Goal: Task Accomplishment & Management: Manage account settings

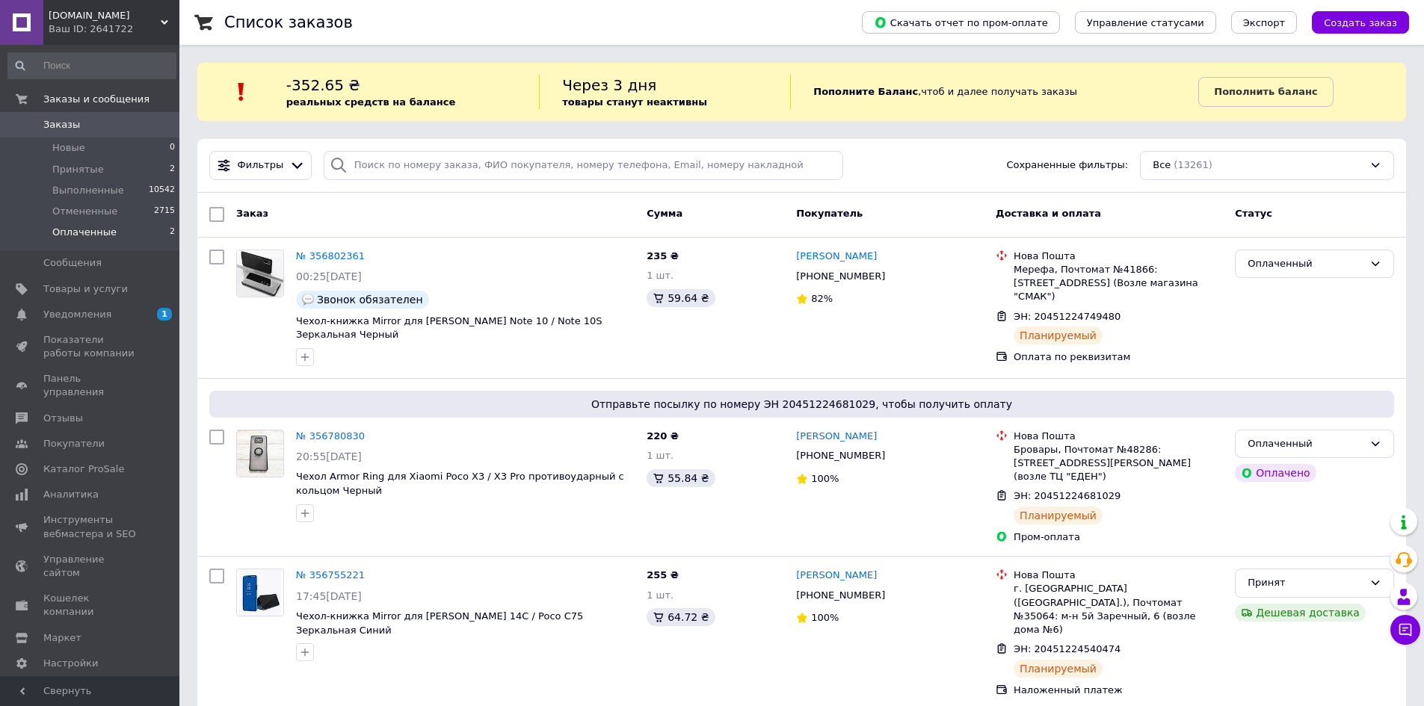
click at [88, 235] on span "Оплаченные" at bounding box center [84, 232] width 64 height 13
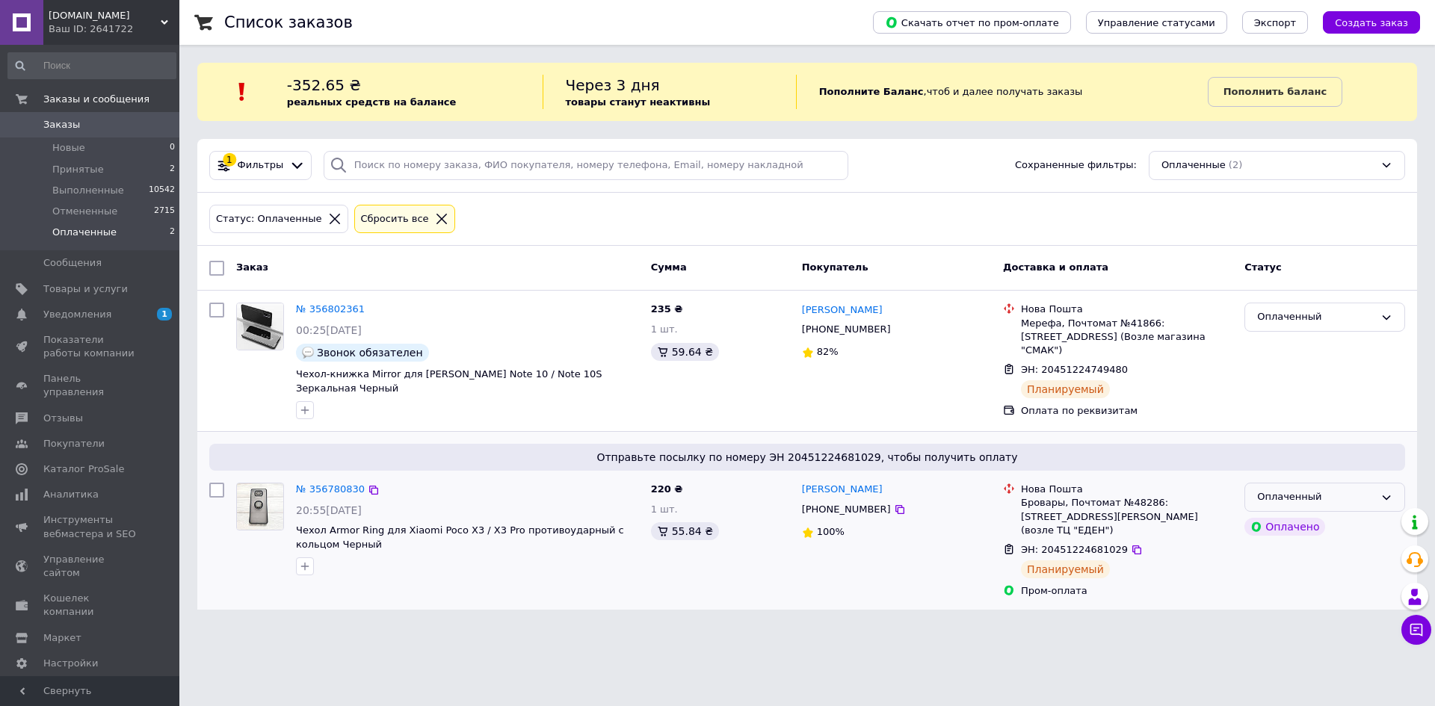
click at [1384, 490] on div "Оплаченный" at bounding box center [1325, 497] width 161 height 29
click at [1290, 553] on li "Выполнен" at bounding box center [1324, 556] width 159 height 28
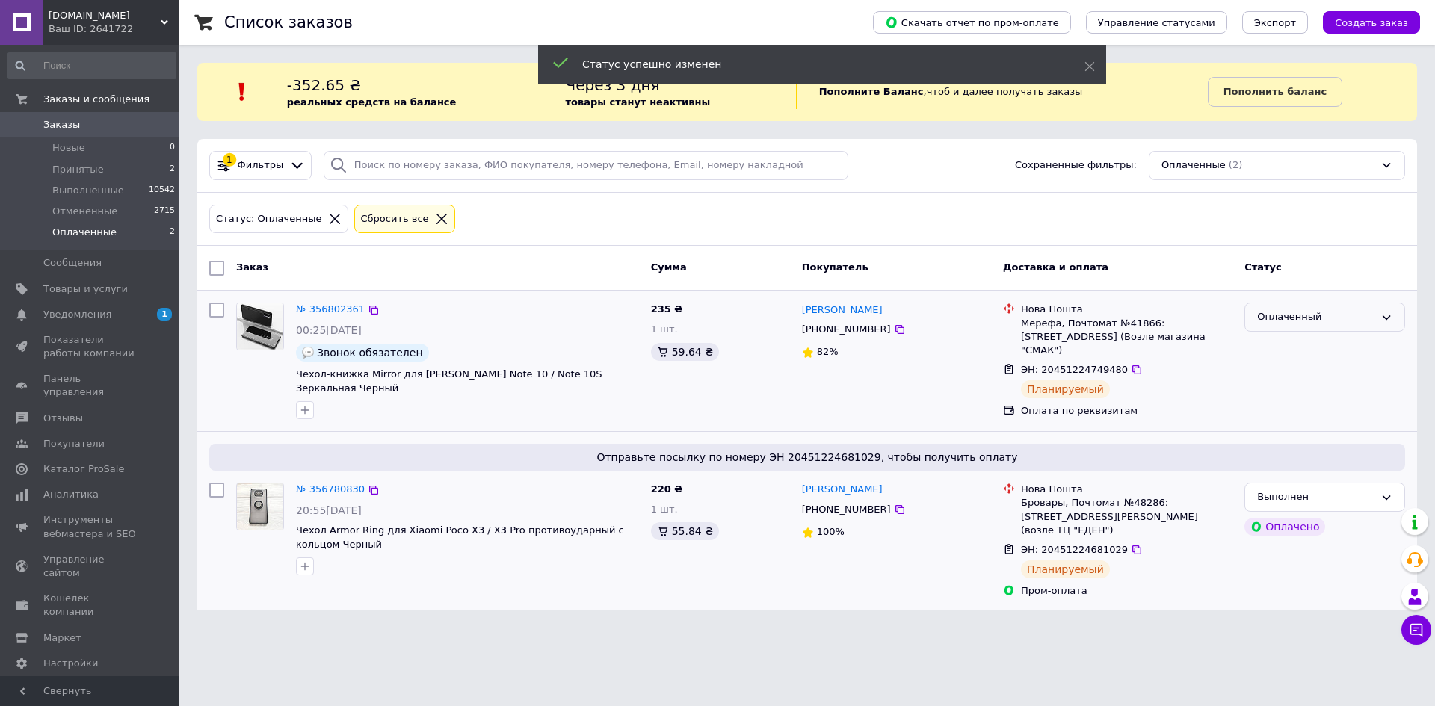
click at [1375, 314] on div "Оплаченный" at bounding box center [1325, 317] width 161 height 29
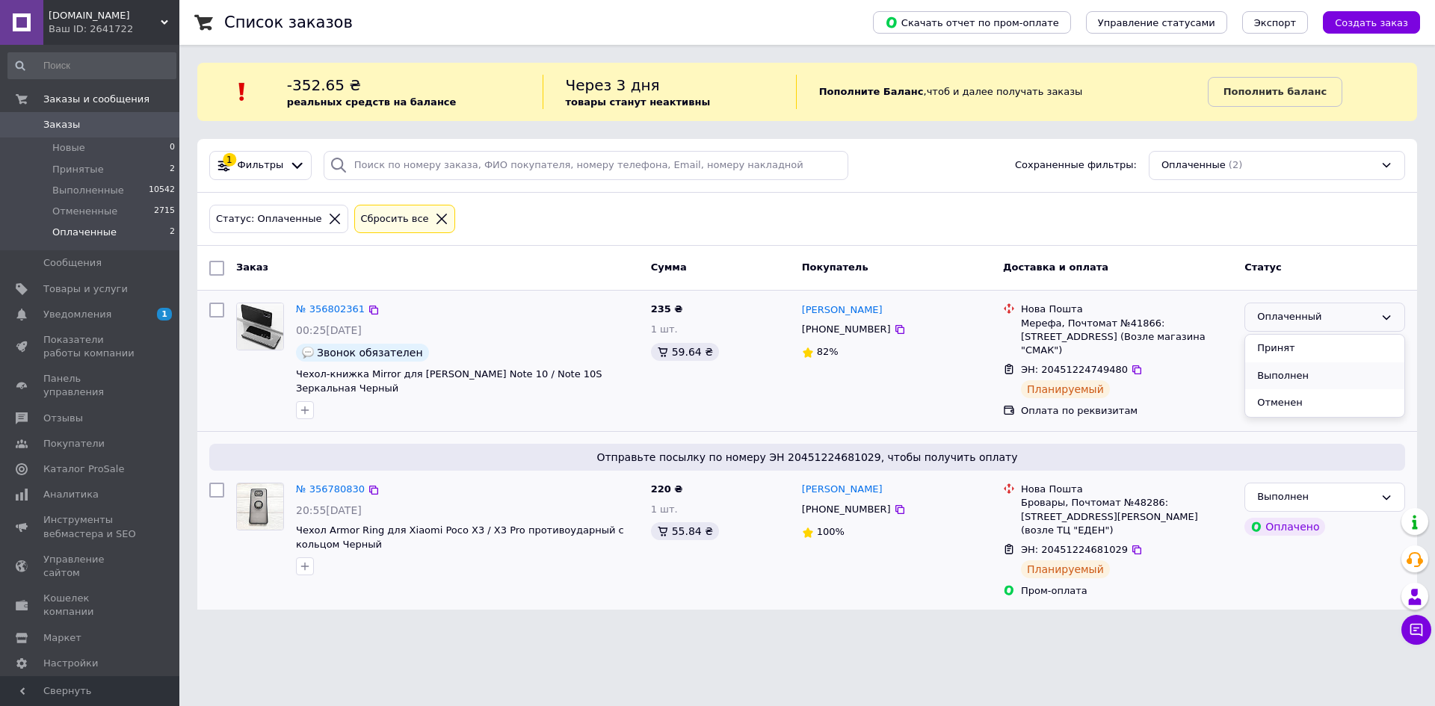
click at [1286, 375] on li "Выполнен" at bounding box center [1324, 377] width 159 height 28
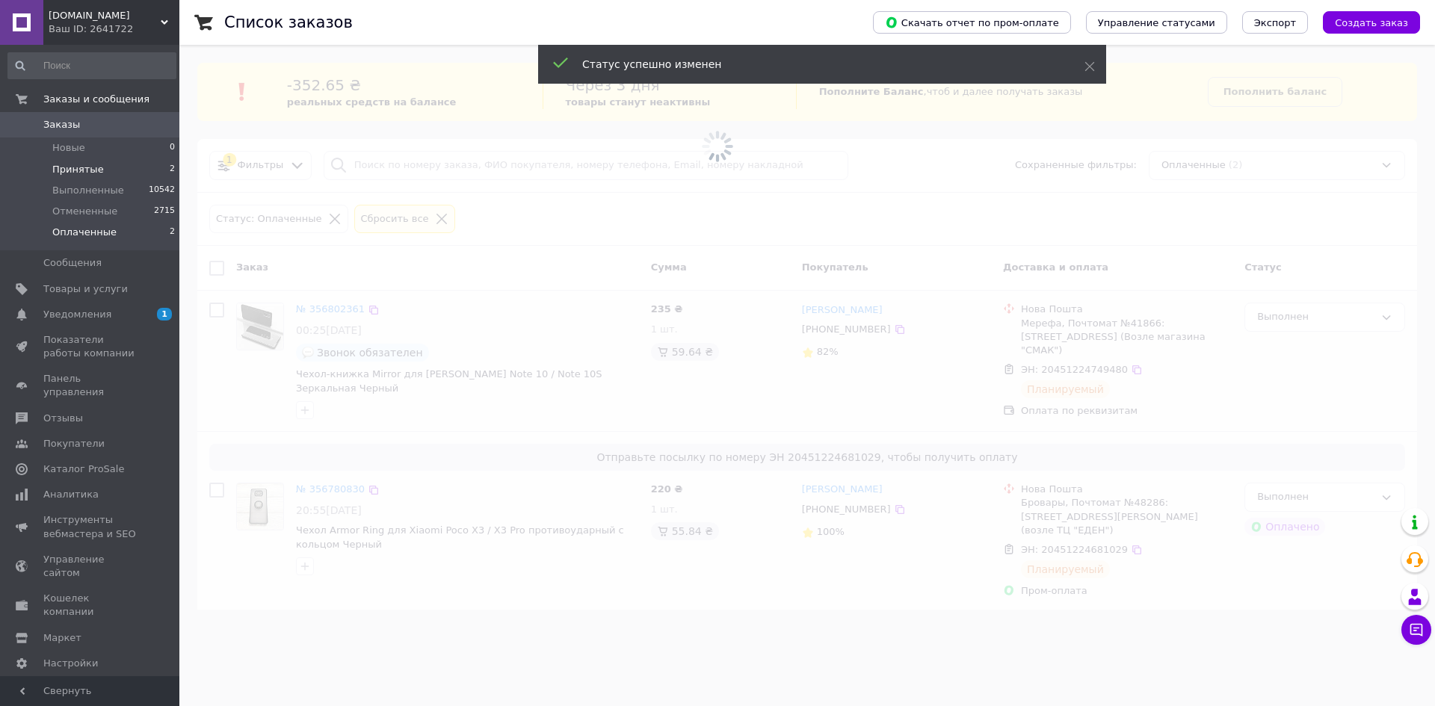
click at [81, 170] on span "Принятые" at bounding box center [78, 169] width 52 height 13
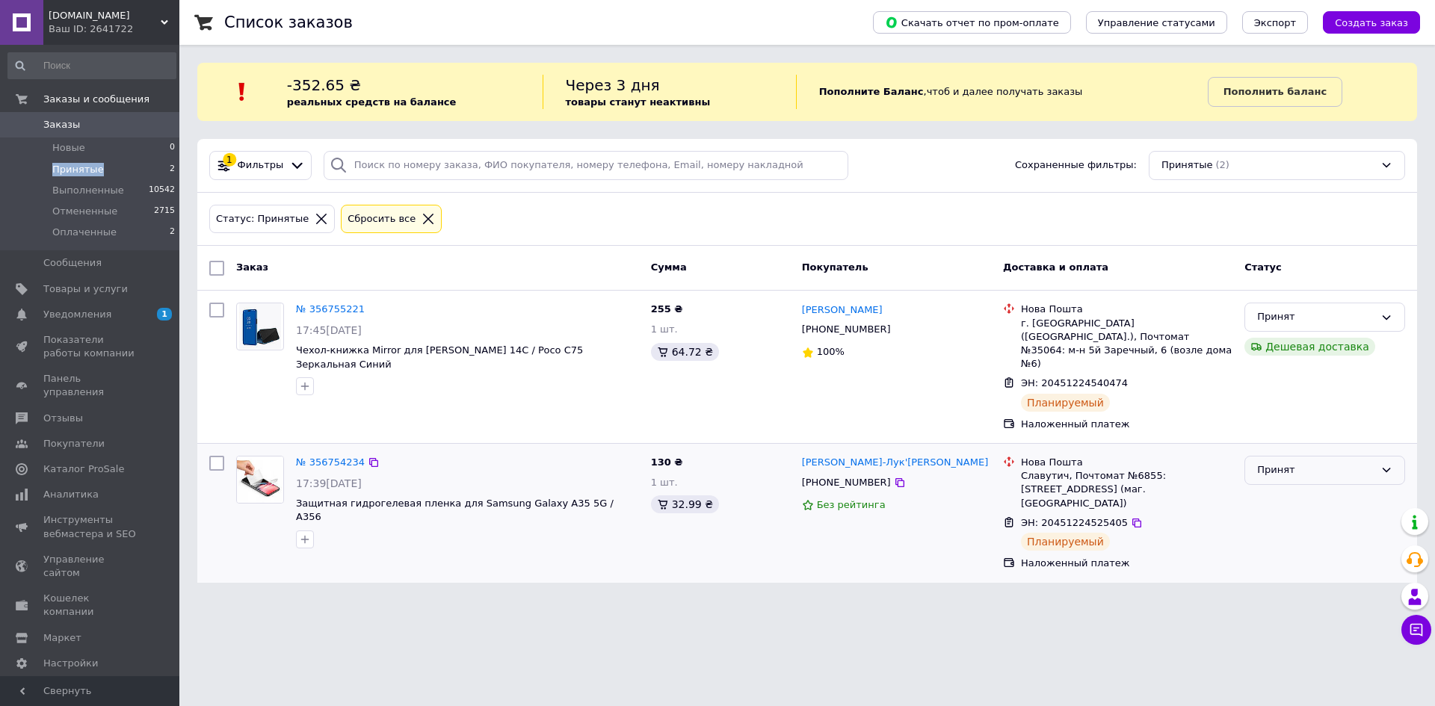
click at [1387, 464] on icon at bounding box center [1387, 470] width 12 height 12
click at [1277, 488] on li "Выполнен" at bounding box center [1324, 502] width 159 height 28
click at [1277, 488] on div at bounding box center [1325, 513] width 173 height 127
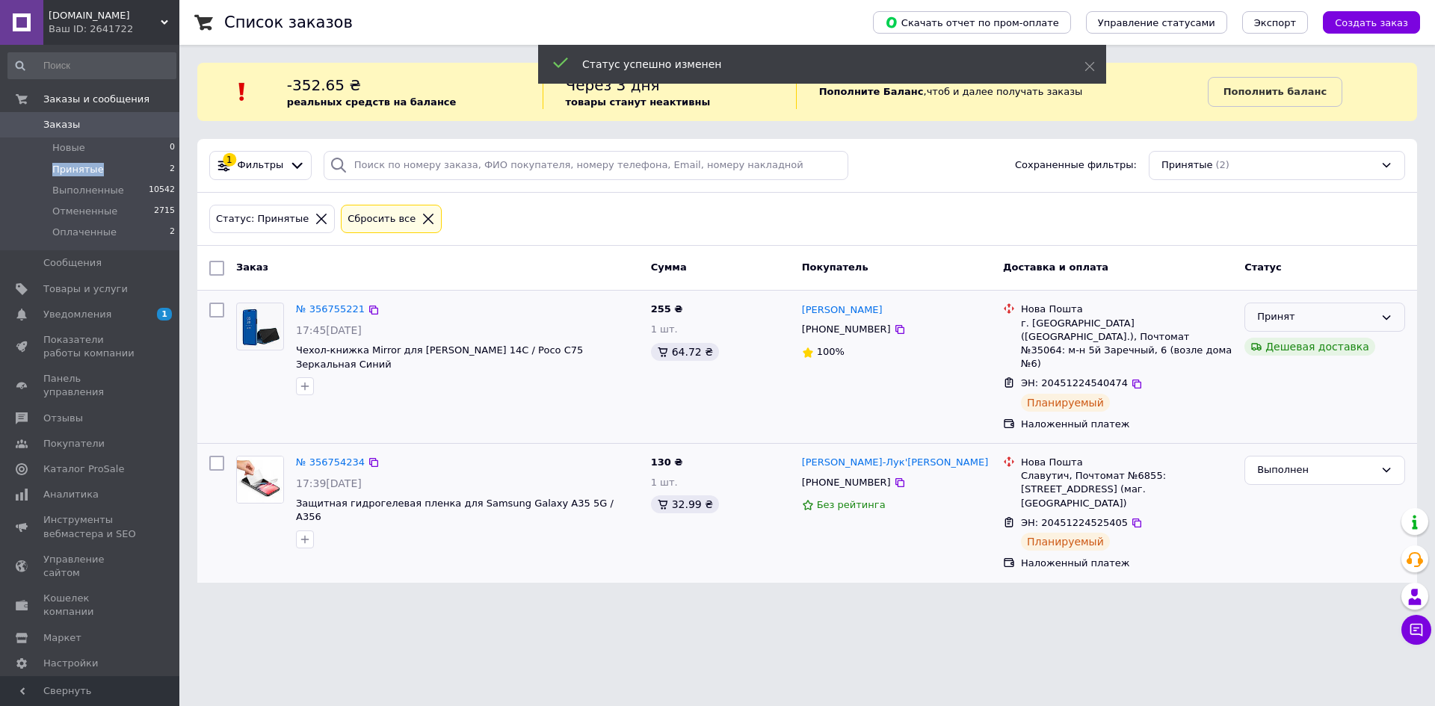
click at [1391, 313] on icon at bounding box center [1387, 318] width 12 height 12
click at [1273, 347] on li "Выполнен" at bounding box center [1324, 349] width 159 height 28
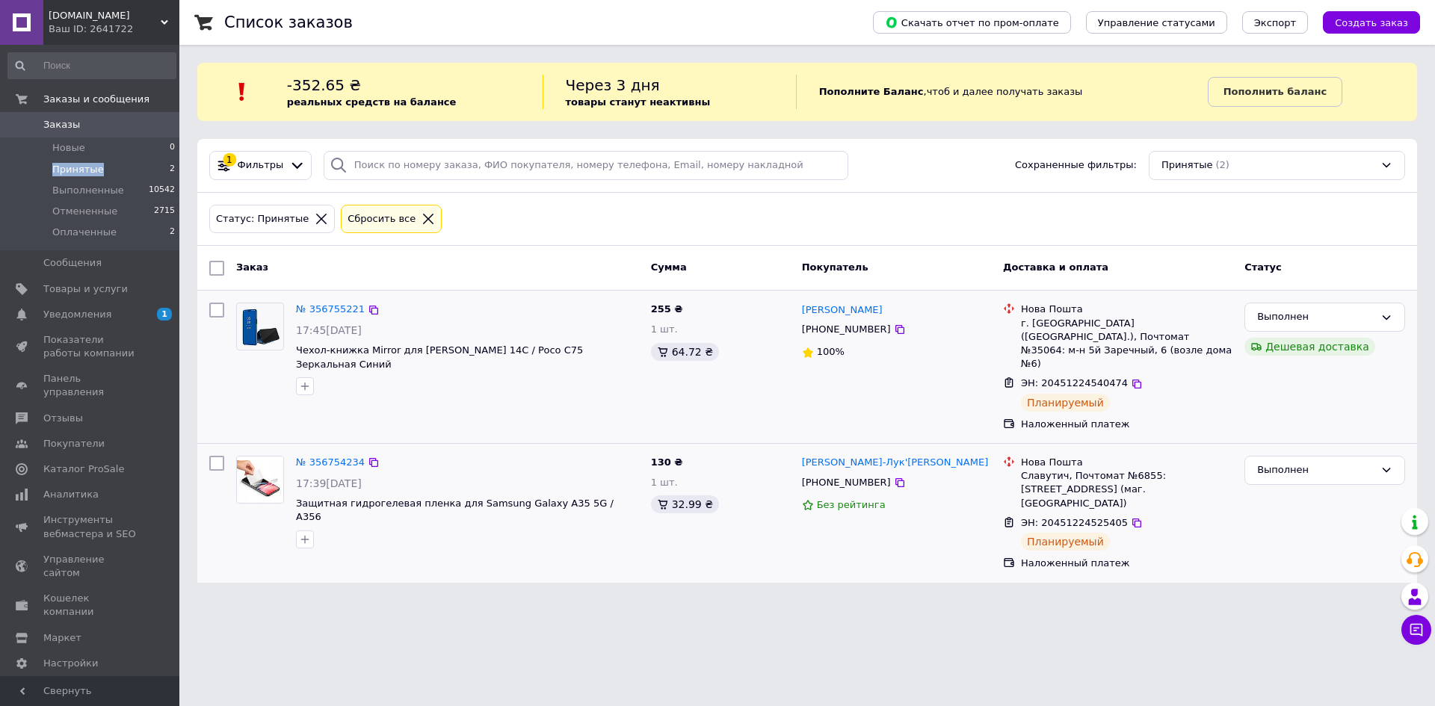
click at [81, 165] on span "Принятые" at bounding box center [78, 169] width 52 height 13
drag, startPoint x: 58, startPoint y: 168, endPoint x: 63, endPoint y: 194, distance: 25.8
click at [59, 168] on span "Принятые" at bounding box center [78, 169] width 52 height 13
click at [80, 232] on span "Оплаченные" at bounding box center [84, 232] width 64 height 13
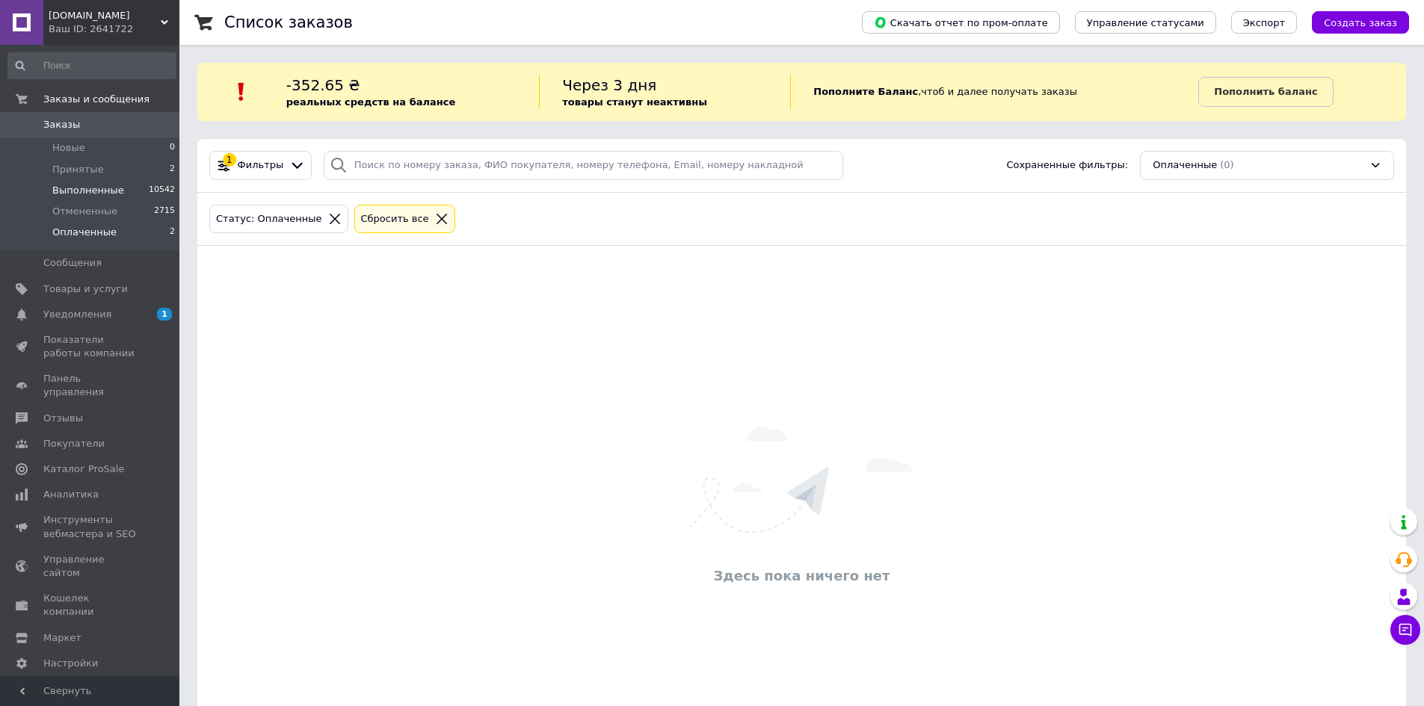
click at [80, 190] on span "Выполненные" at bounding box center [88, 190] width 72 height 13
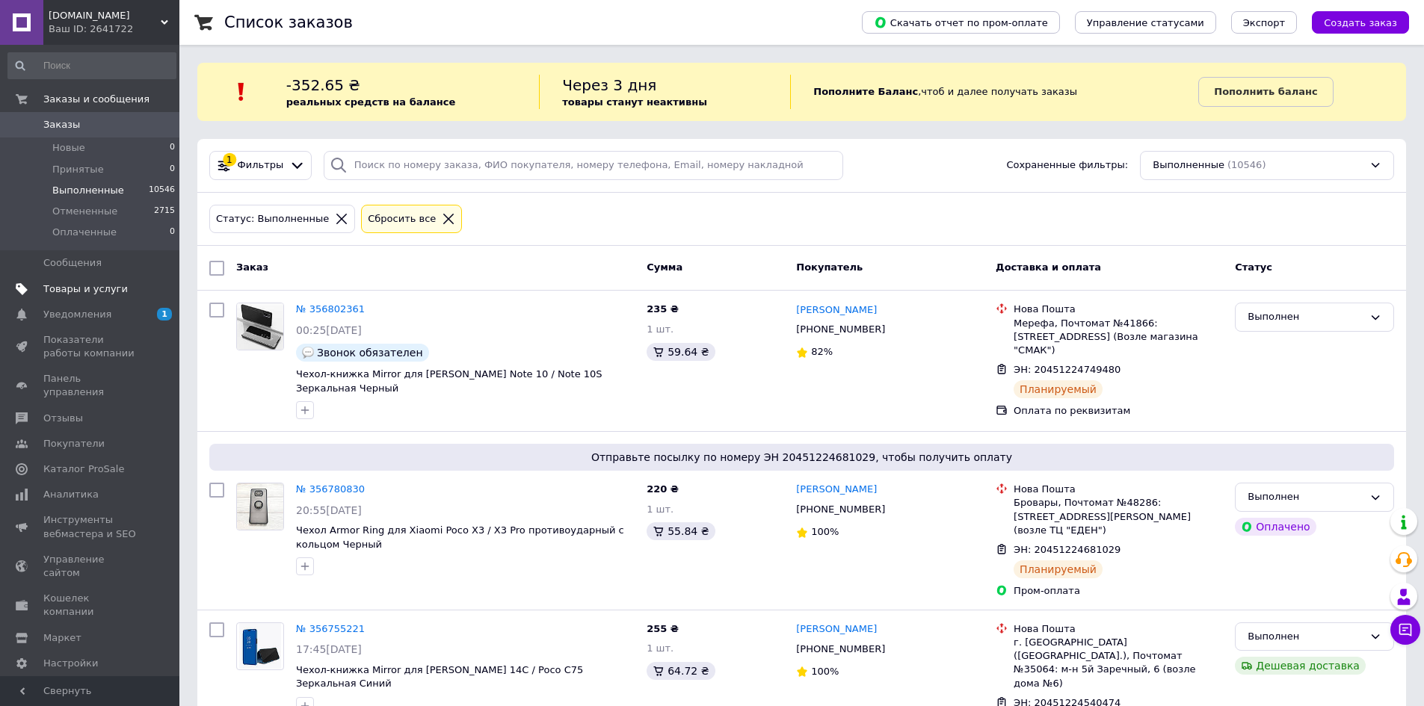
click at [69, 284] on span "Товары и услуги" at bounding box center [85, 289] width 84 height 13
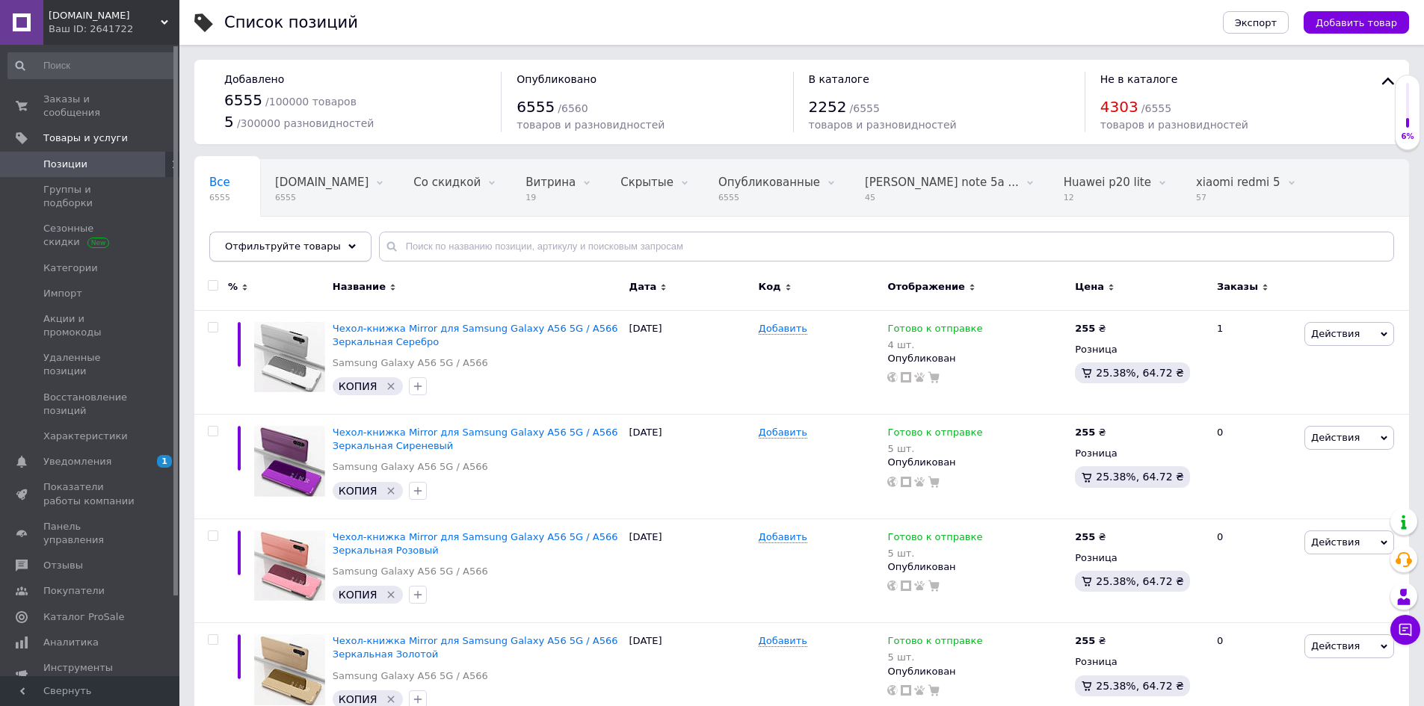
click at [348, 247] on use at bounding box center [351, 246] width 7 height 4
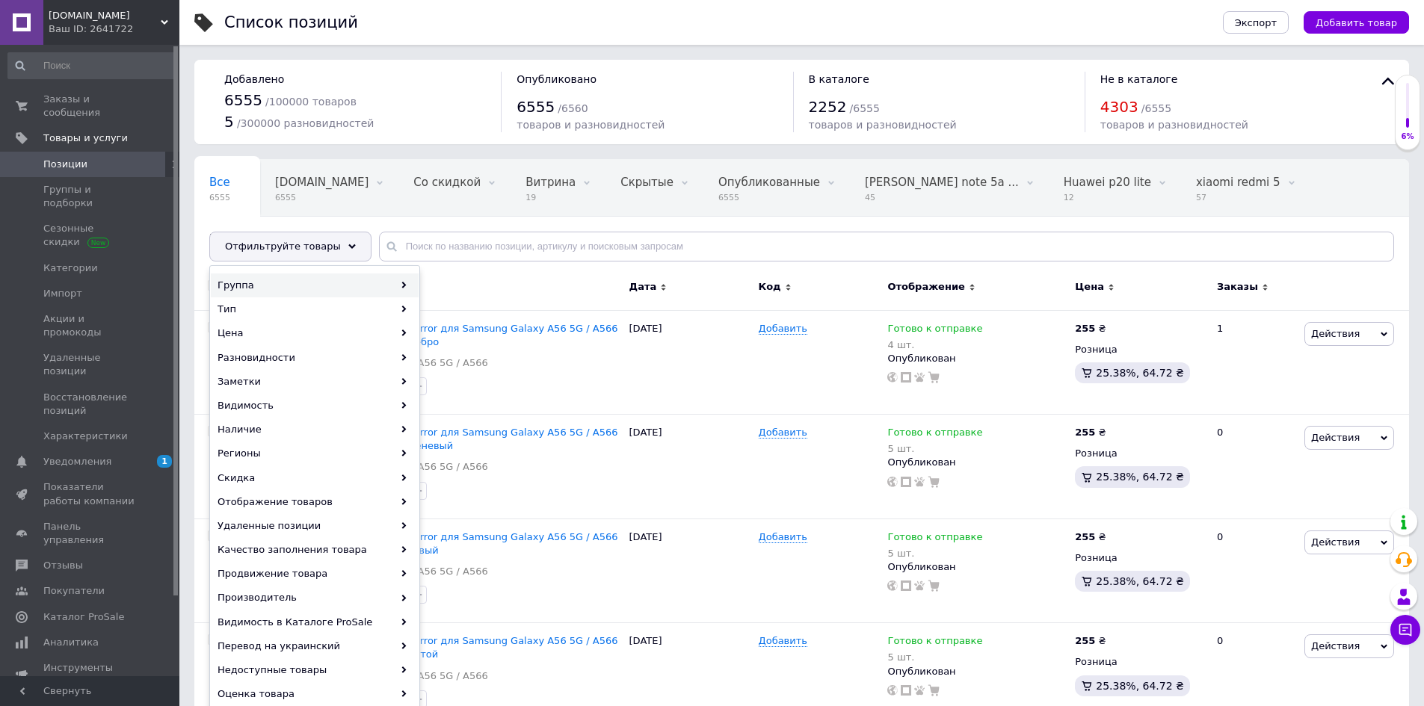
click at [283, 285] on div "Группа" at bounding box center [315, 286] width 208 height 24
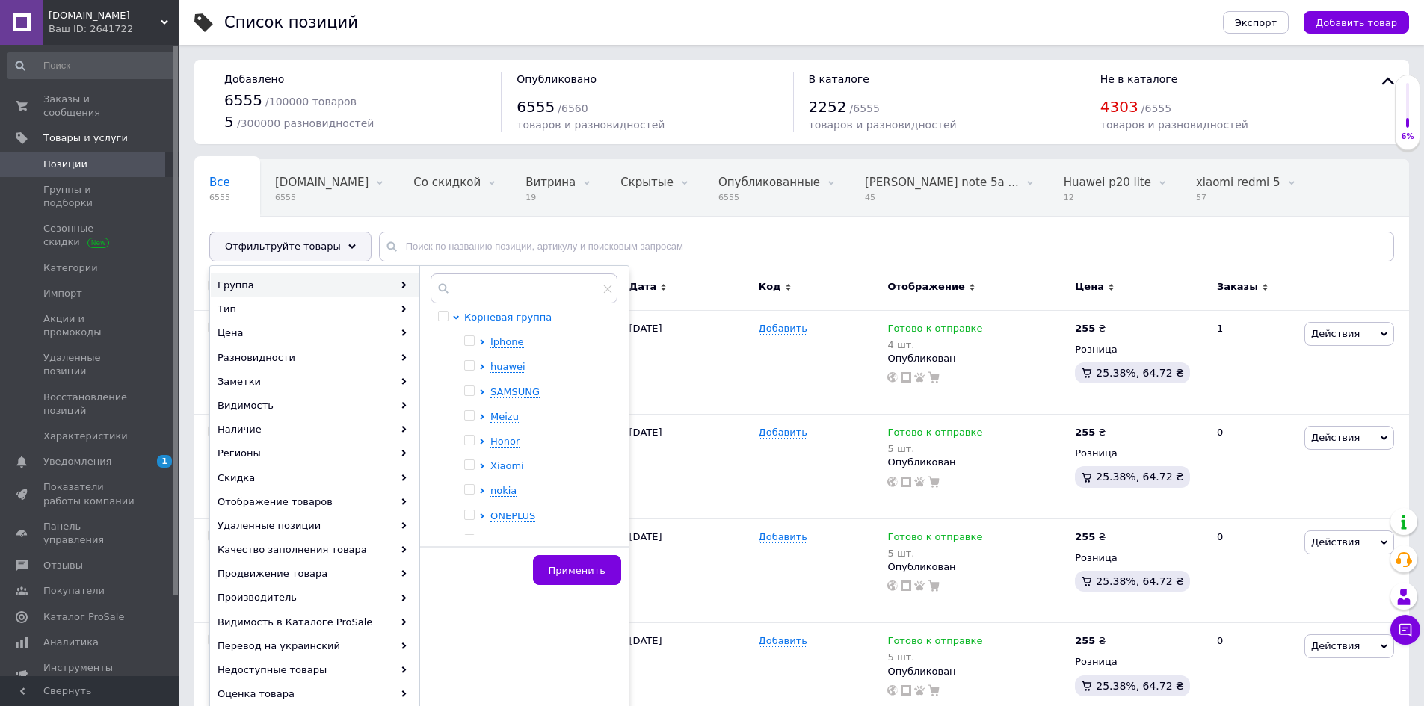
click at [507, 463] on span "Xiaomi" at bounding box center [507, 465] width 34 height 11
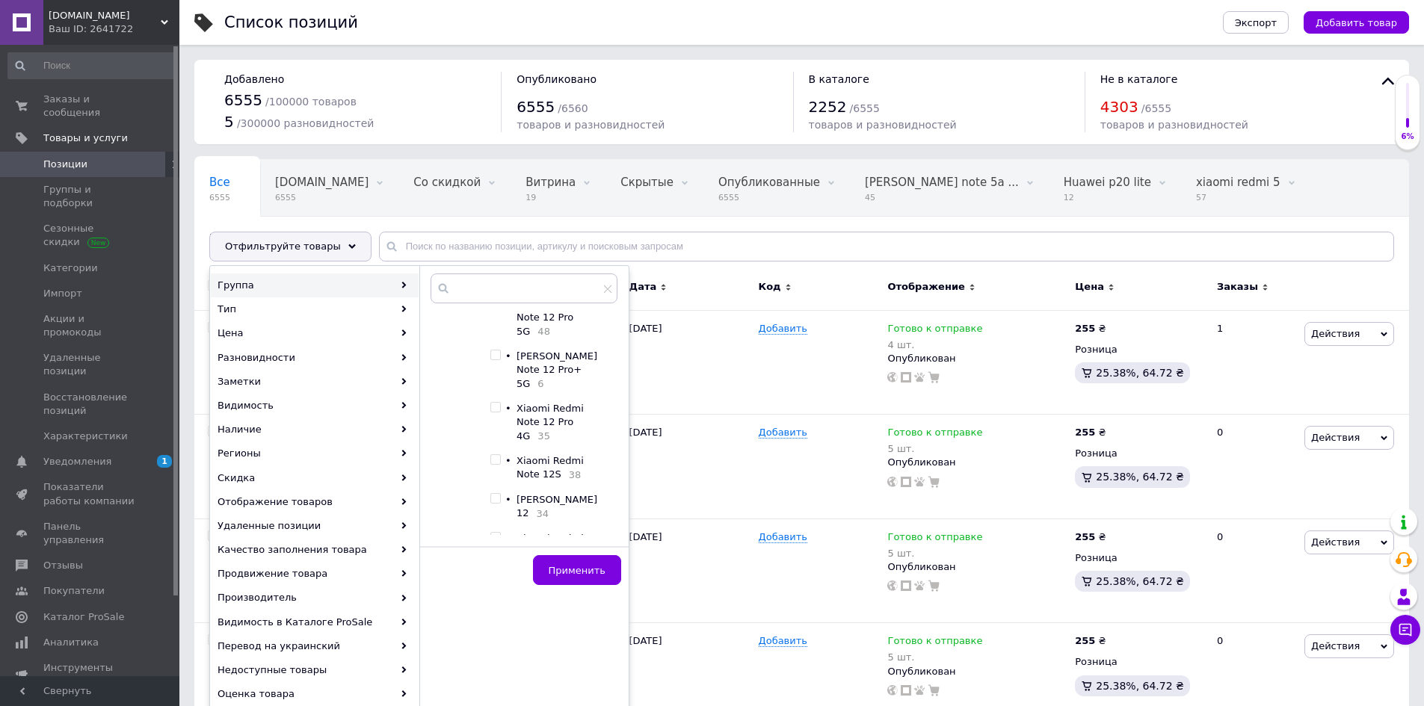
scroll to position [2843, 0]
click at [497, 613] on input "checkbox" at bounding box center [495, 618] width 10 height 10
checkbox input "true"
click at [575, 567] on span "Применить" at bounding box center [577, 570] width 57 height 11
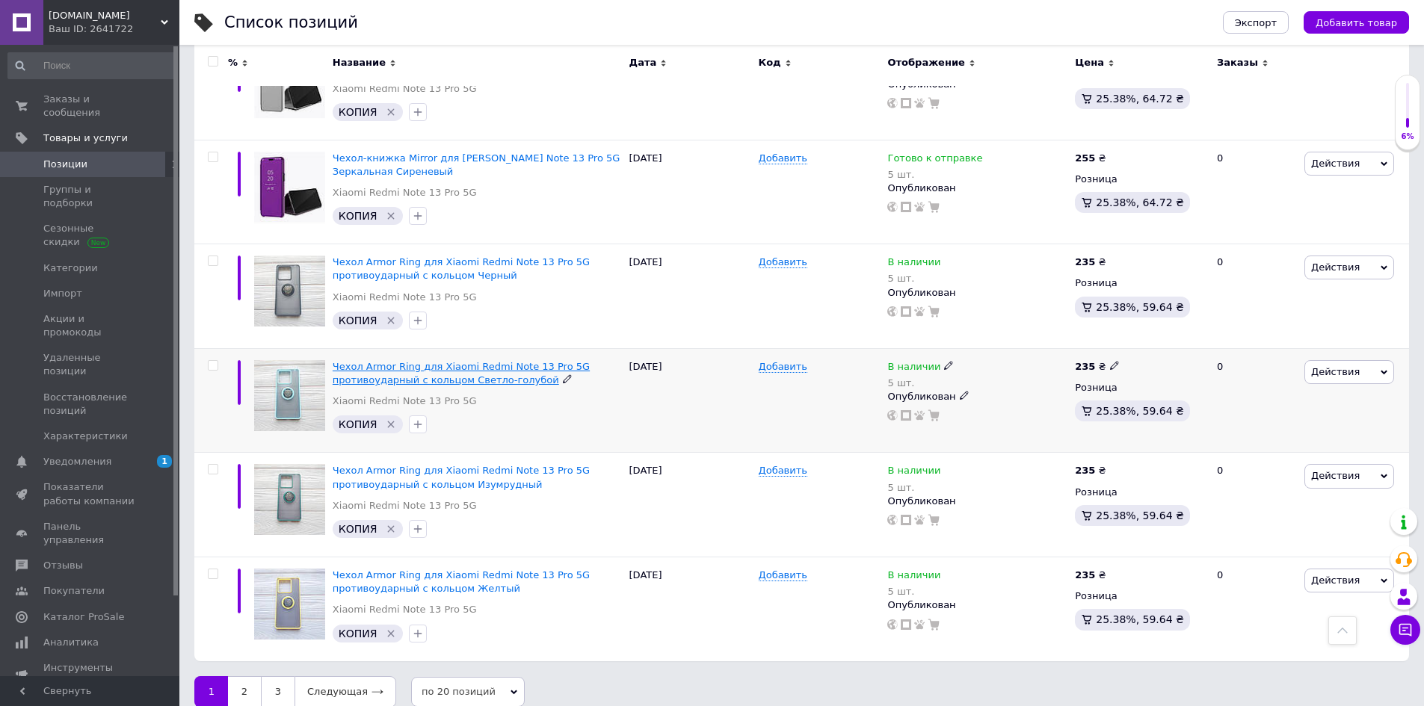
scroll to position [1788, 0]
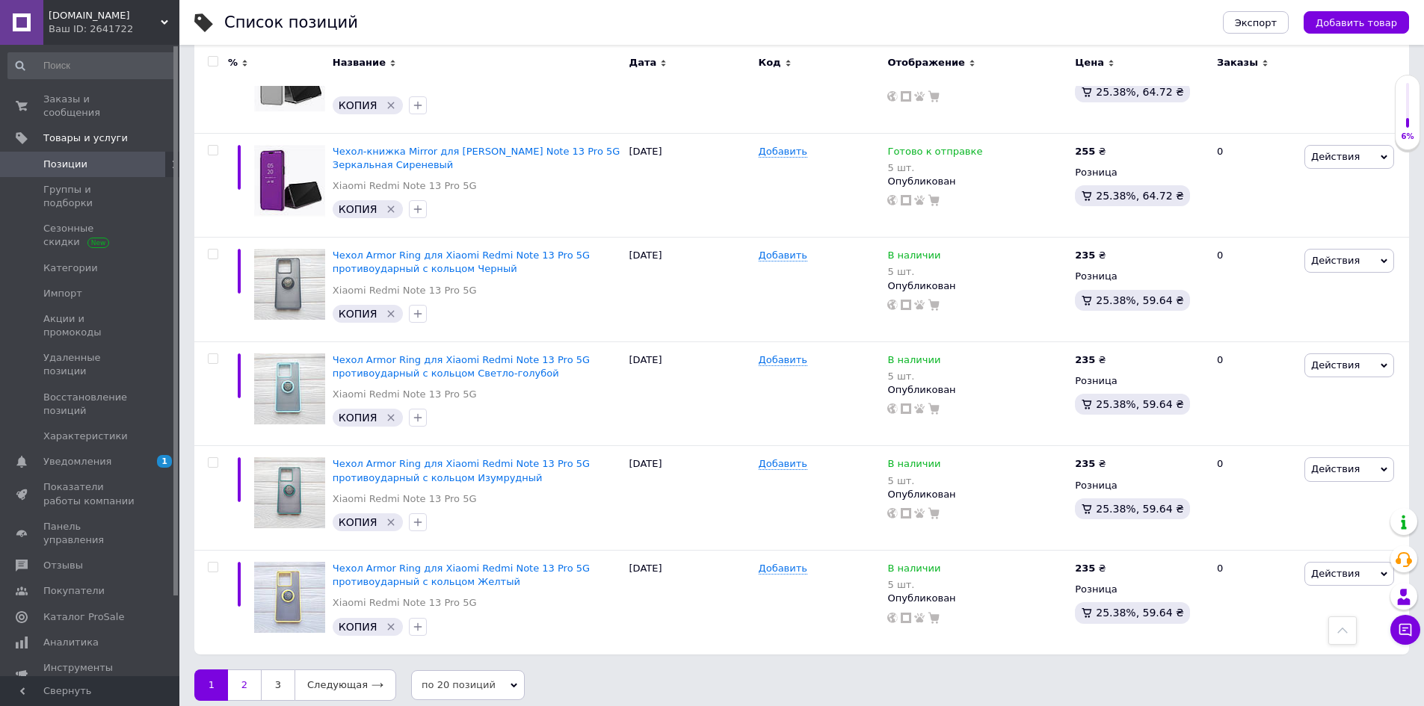
click at [249, 678] on link "2" at bounding box center [244, 685] width 33 height 31
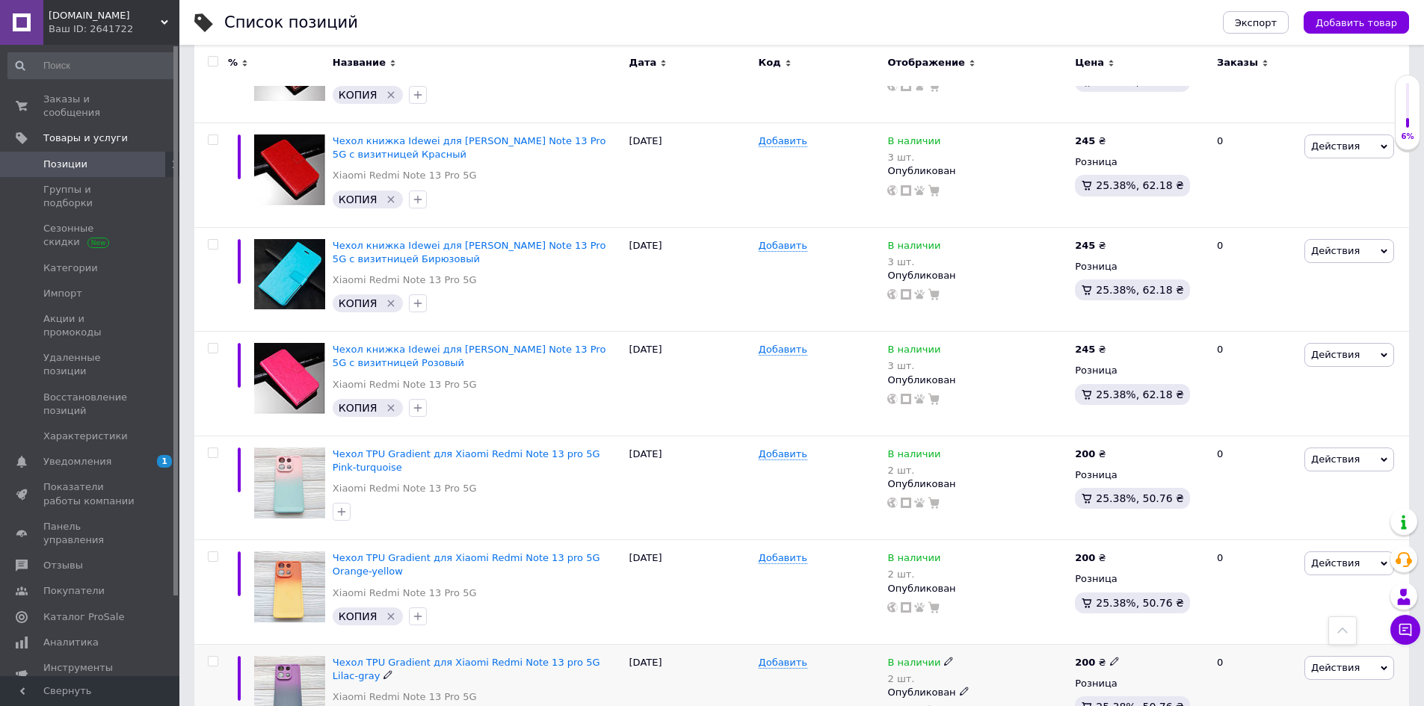
scroll to position [1696, 0]
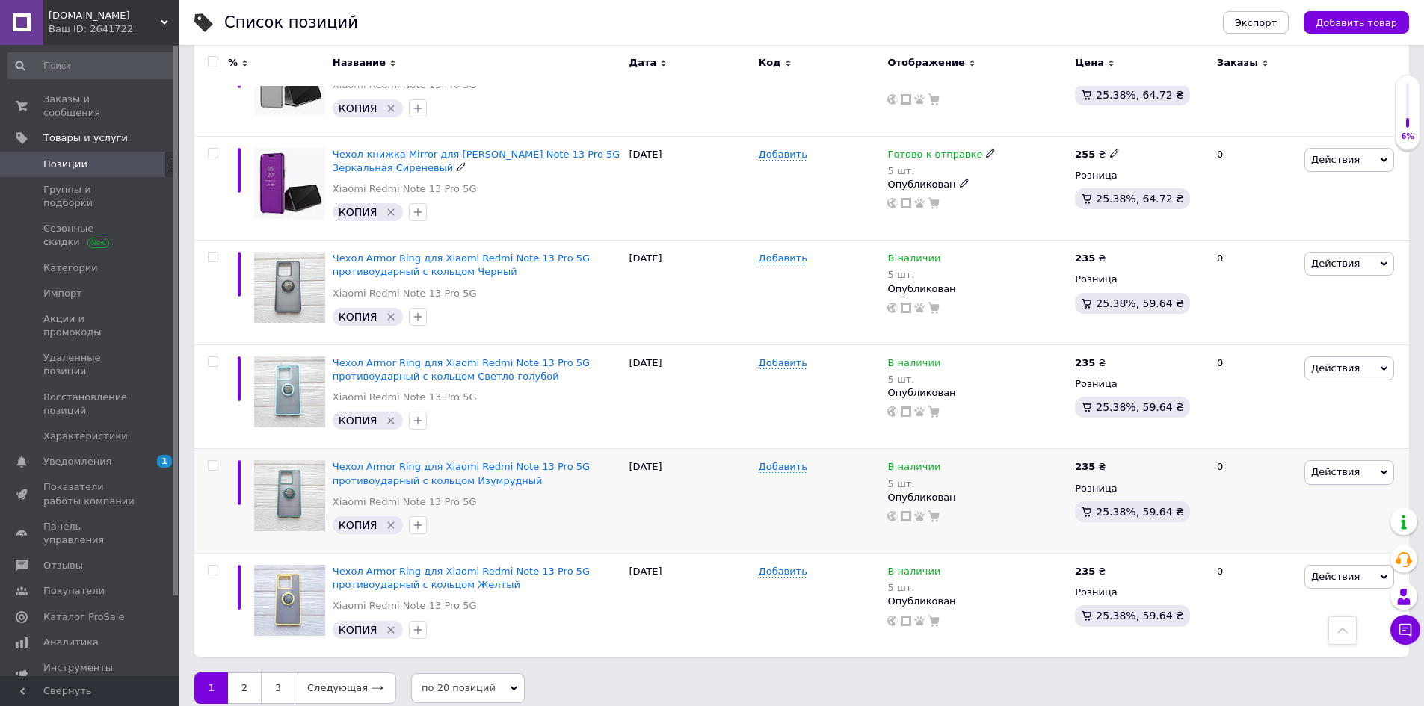
scroll to position [1788, 0]
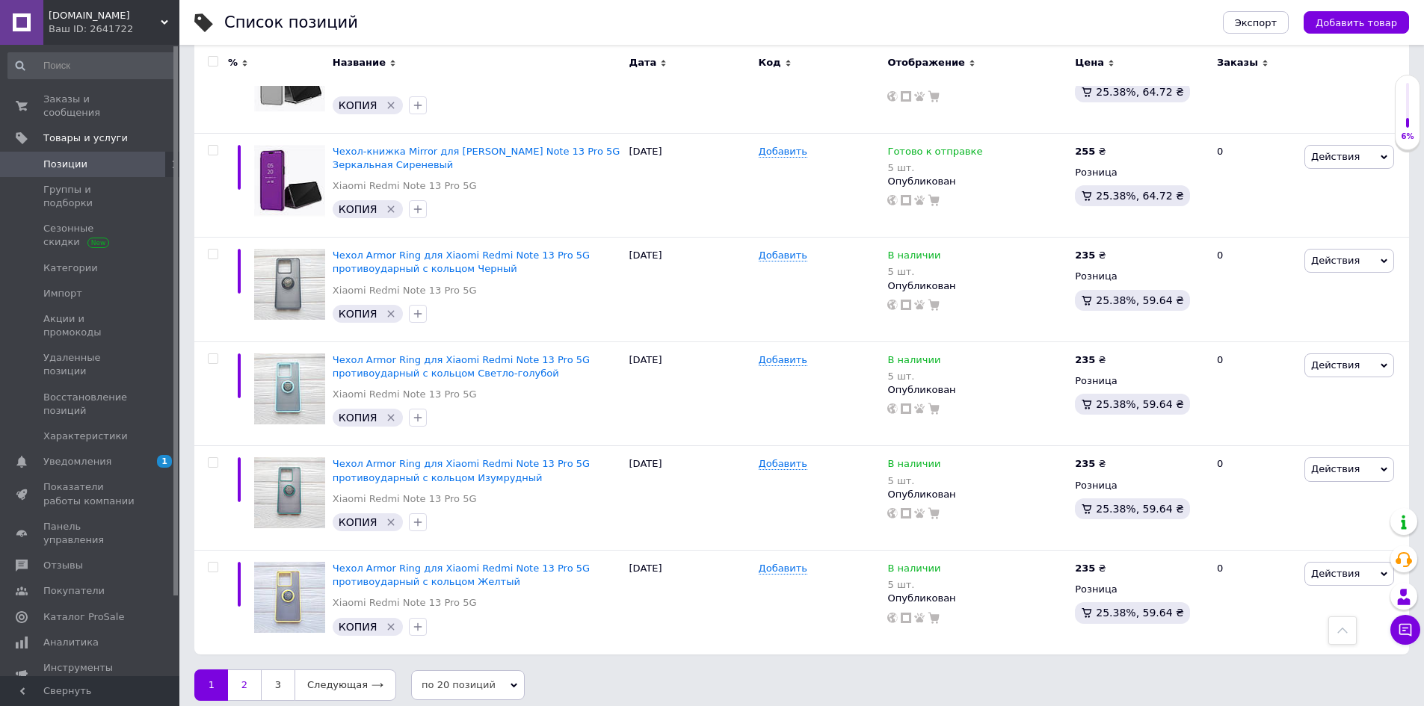
click at [247, 671] on link "2" at bounding box center [244, 685] width 33 height 31
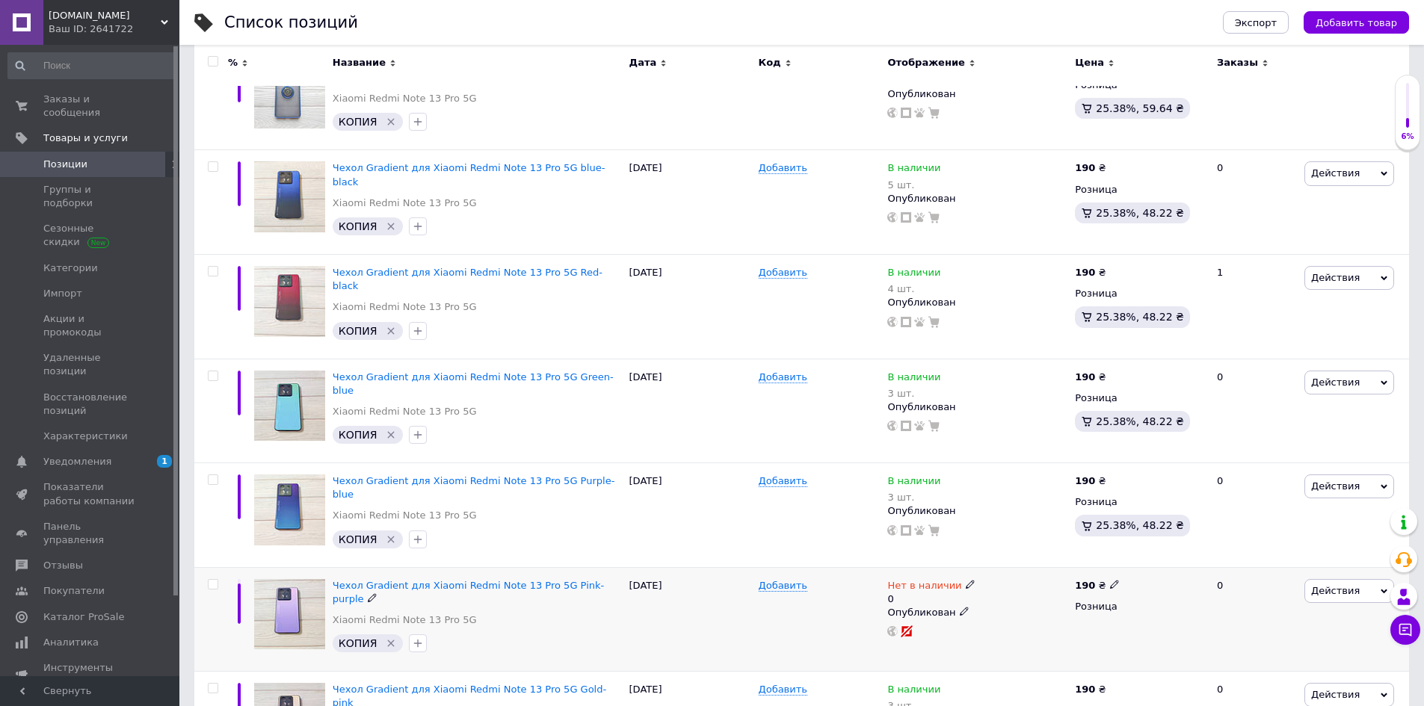
scroll to position [500, 0]
click at [63, 13] on span "[DOMAIN_NAME]" at bounding box center [105, 15] width 112 height 13
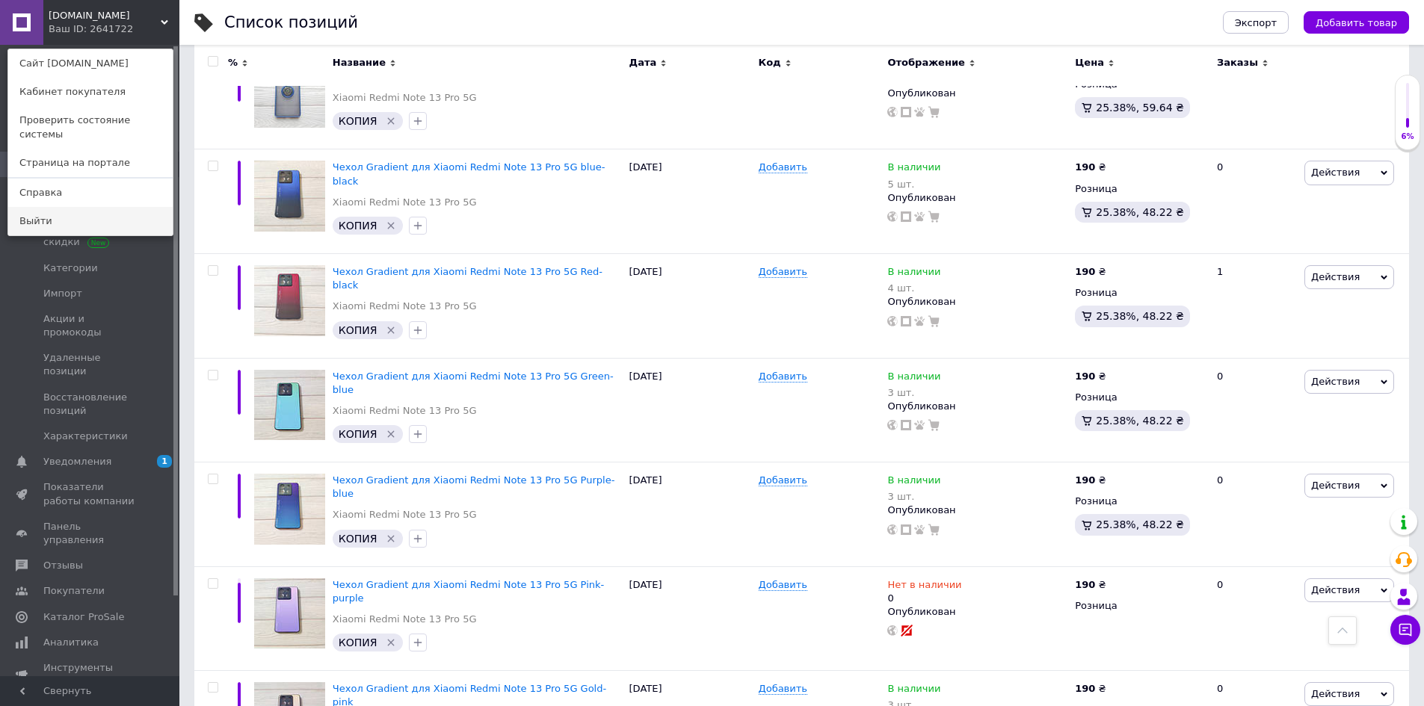
click at [22, 207] on link "Выйти" at bounding box center [90, 221] width 164 height 28
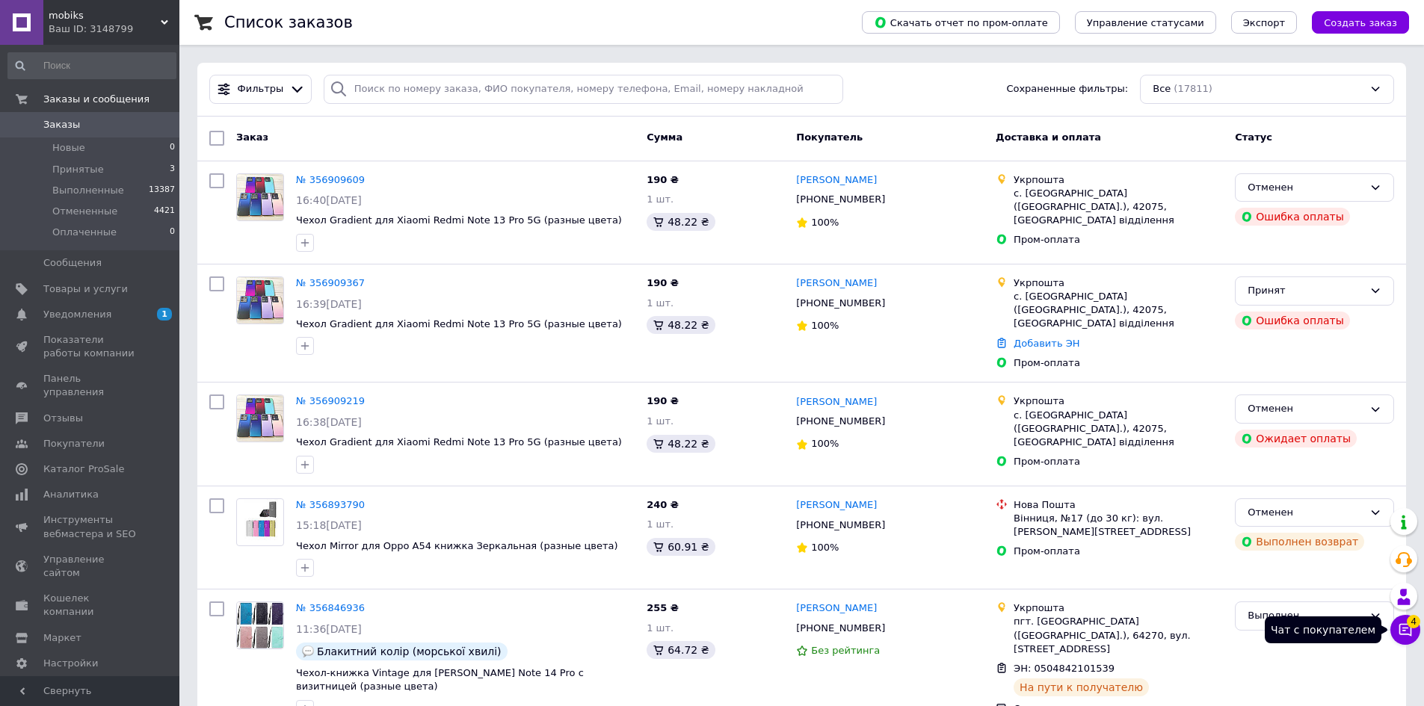
click at [1408, 628] on icon at bounding box center [1405, 630] width 15 height 15
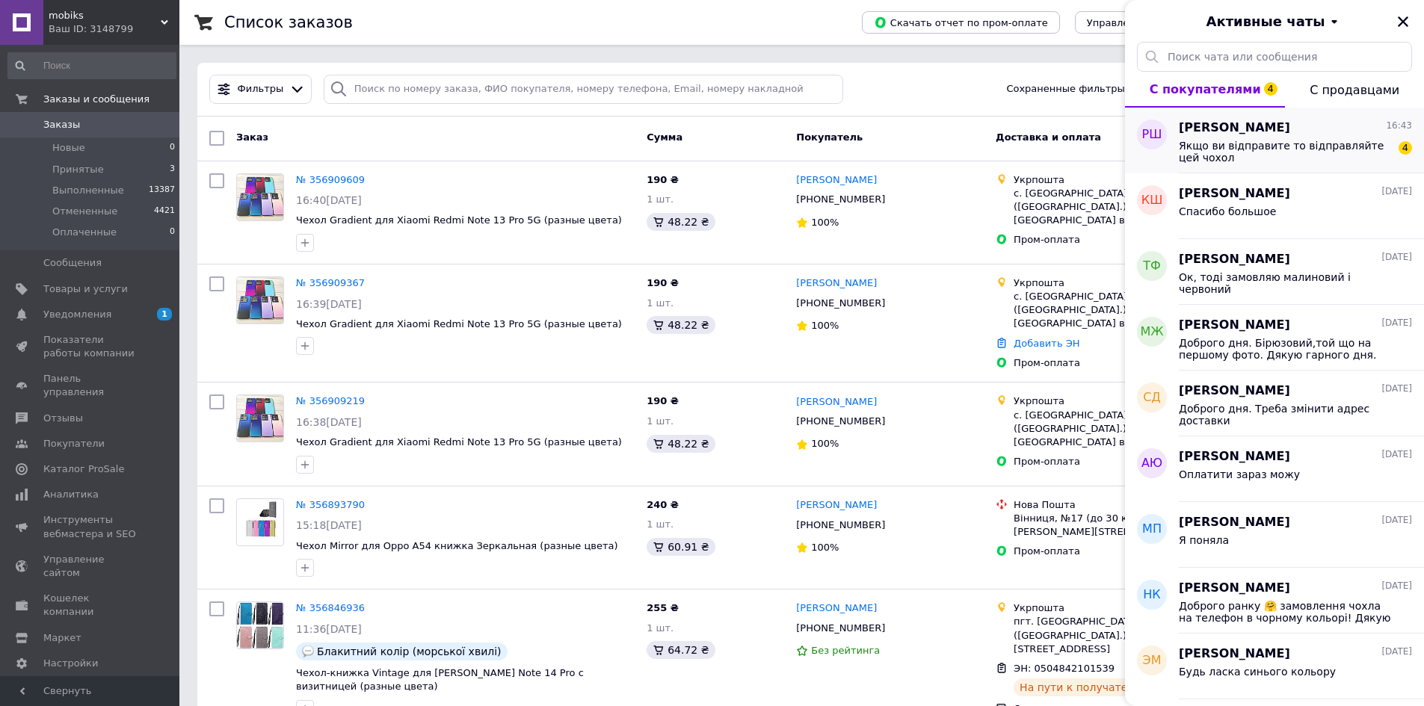
click at [1191, 112] on div "Ростислав Шевченко 16:43 Якщо ви відправите то відправляйте цей чохол 4" at bounding box center [1301, 141] width 245 height 66
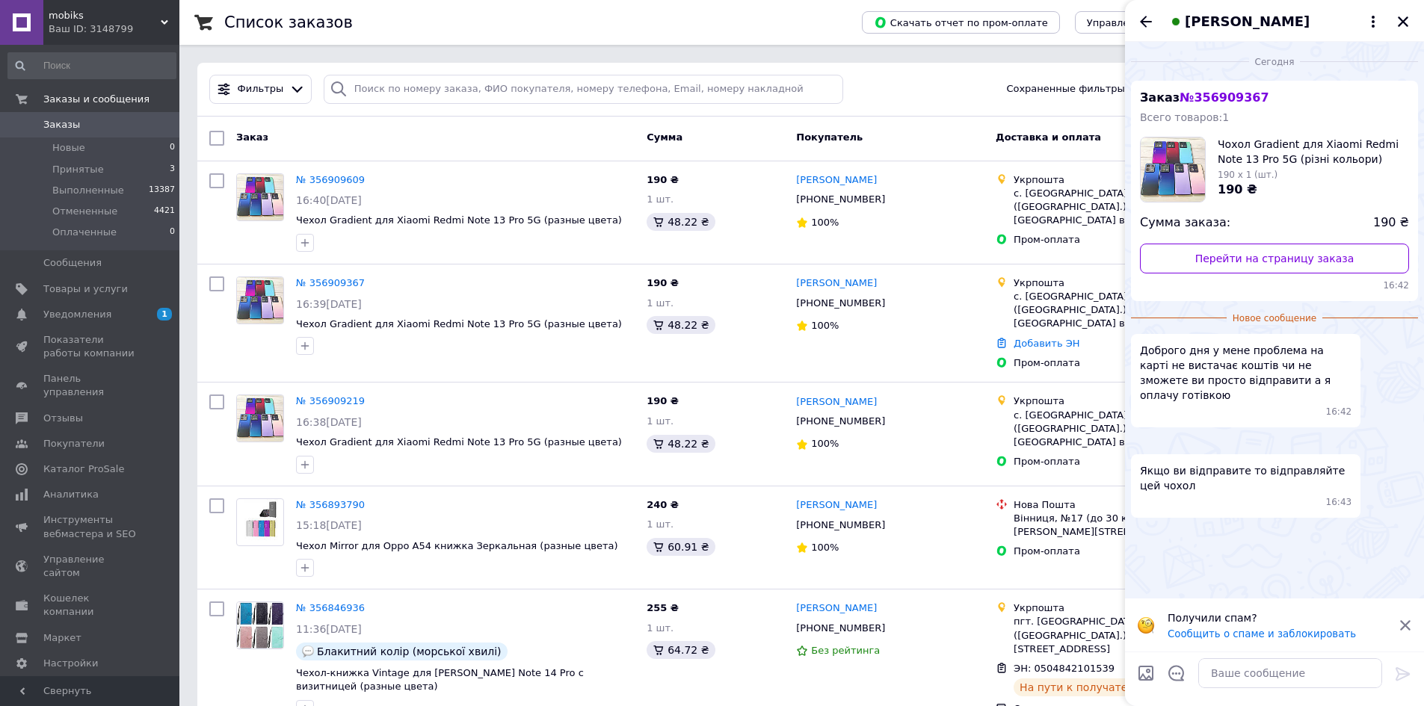
scroll to position [28, 0]
click at [1420, 19] on div "[PERSON_NAME]" at bounding box center [1274, 21] width 299 height 42
click at [374, 78] on input "search" at bounding box center [584, 89] width 520 height 29
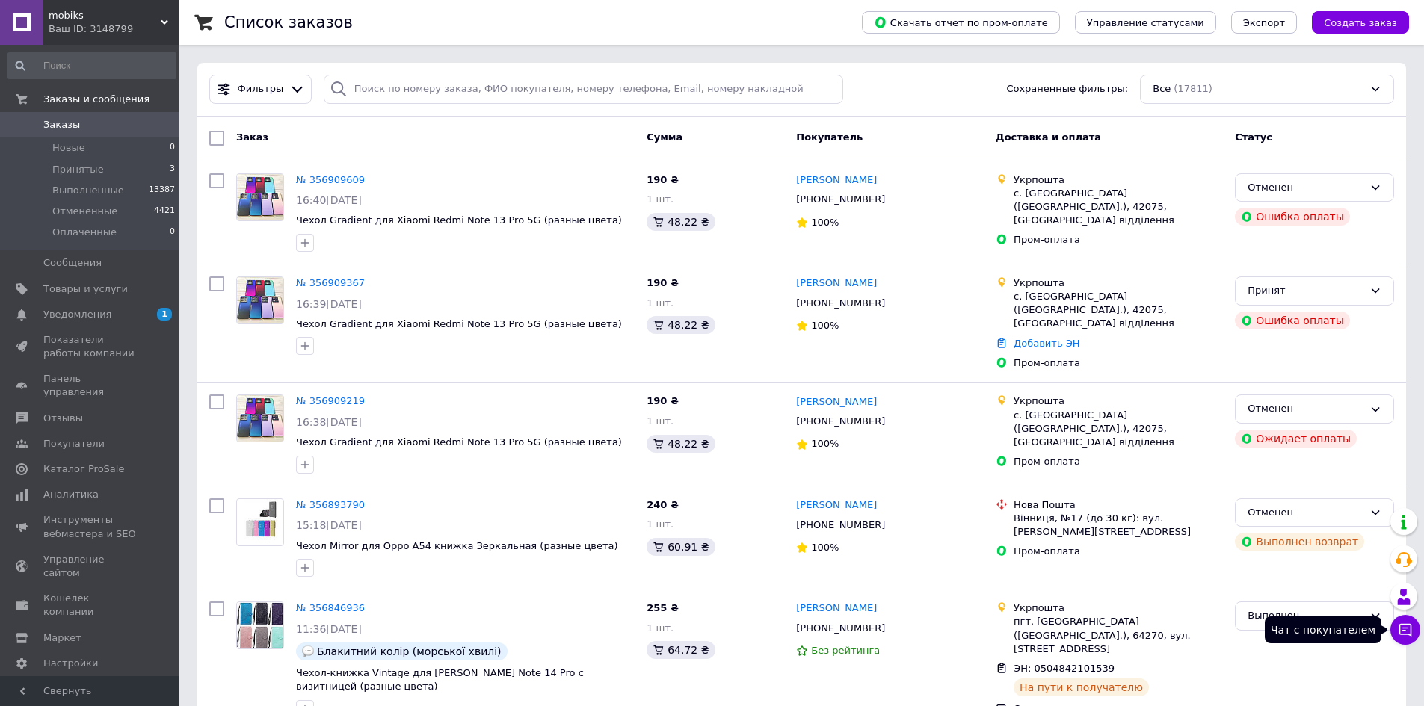
drag, startPoint x: 1402, startPoint y: 632, endPoint x: 1397, endPoint y: 621, distance: 11.4
click at [1405, 630] on icon at bounding box center [1405, 630] width 15 height 15
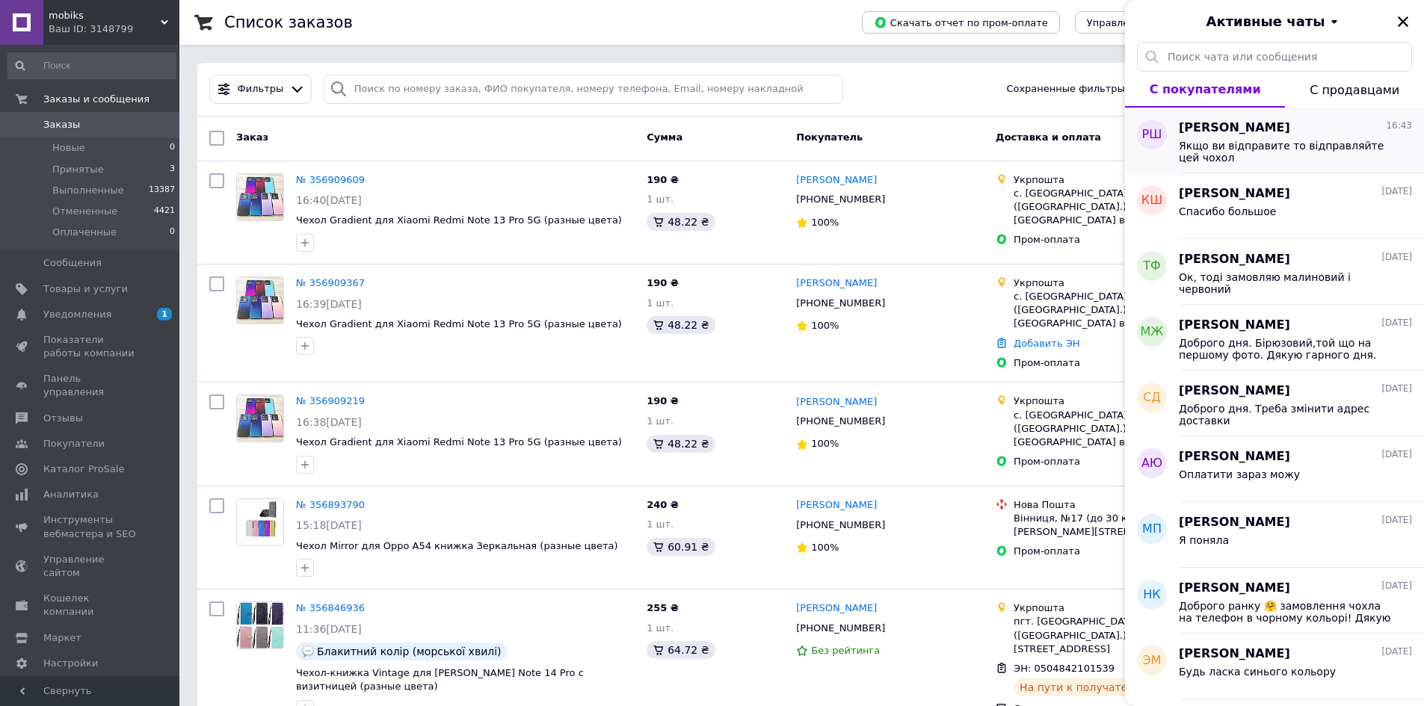
click at [1192, 123] on span "[PERSON_NAME]" at bounding box center [1234, 128] width 111 height 17
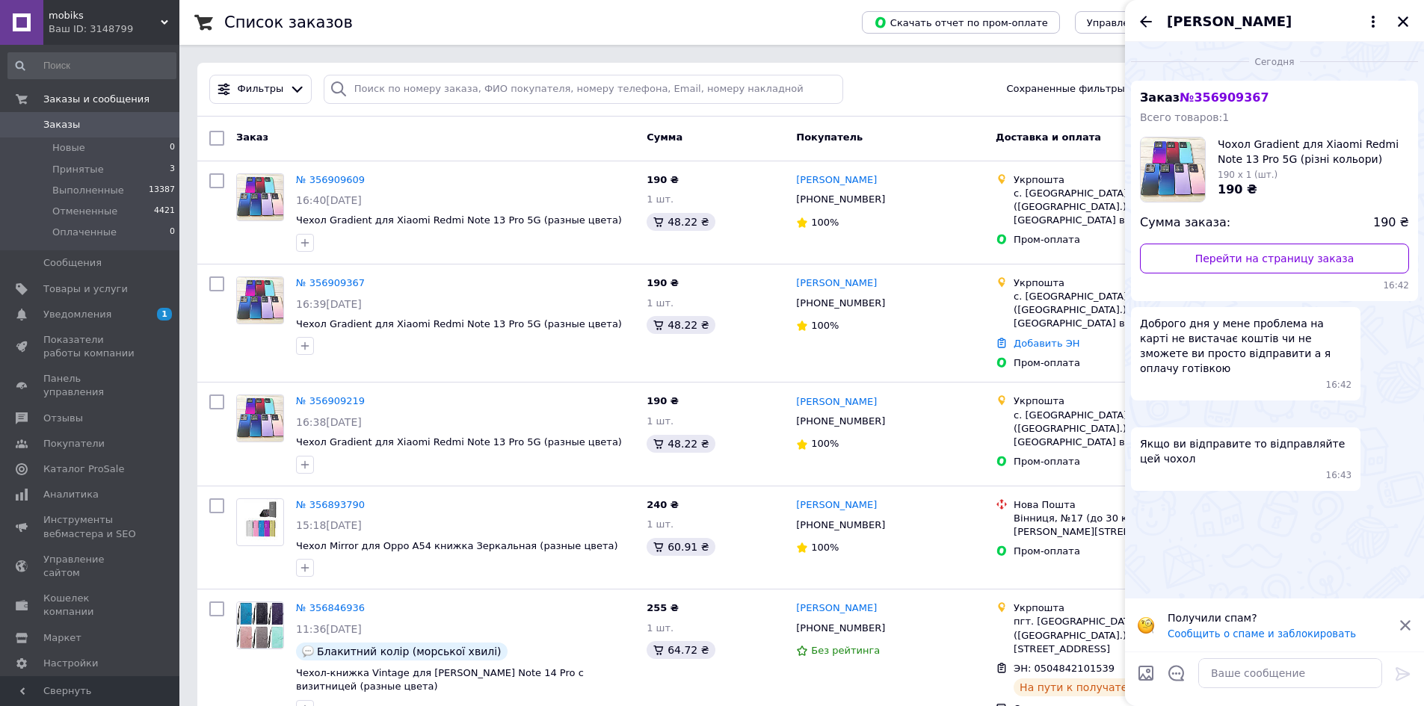
scroll to position [94, 0]
click at [1405, 13] on button "Закрыть" at bounding box center [1403, 22] width 18 height 18
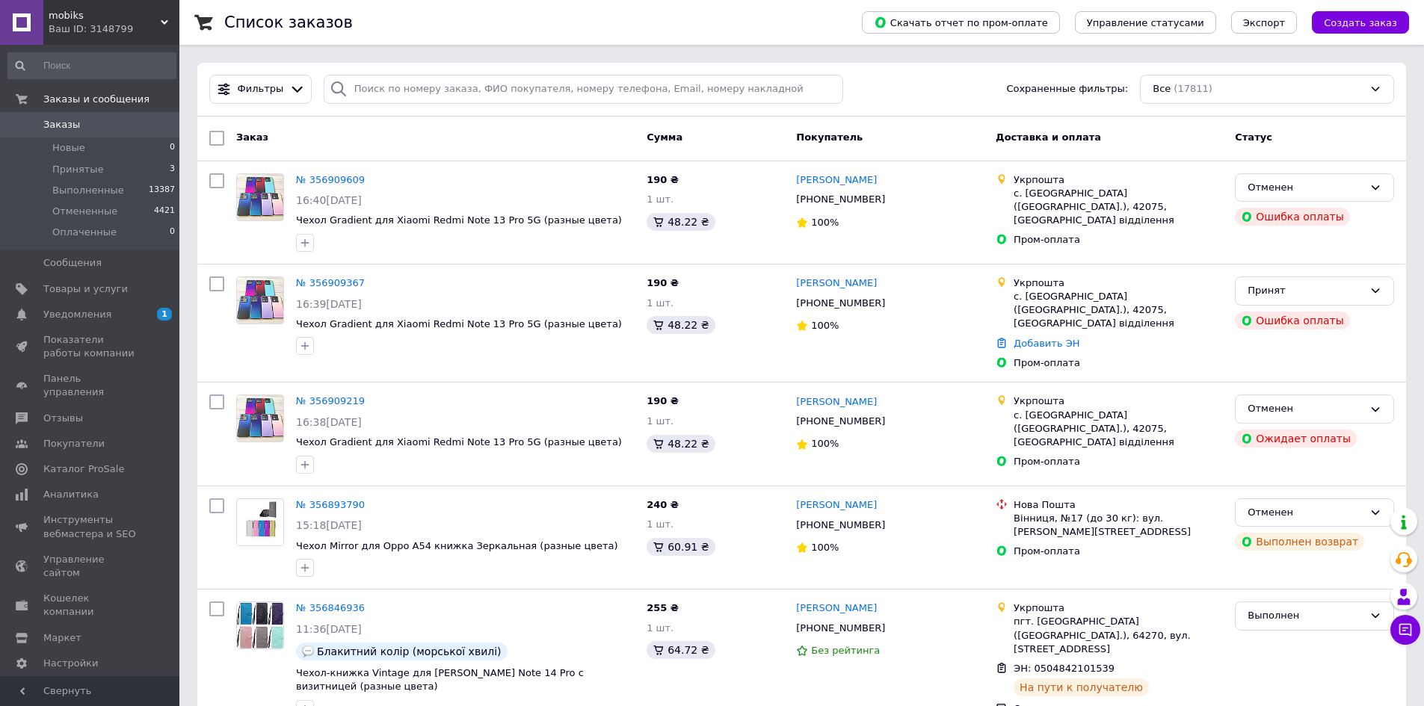
click at [67, 17] on span "mobiks" at bounding box center [105, 15] width 112 height 13
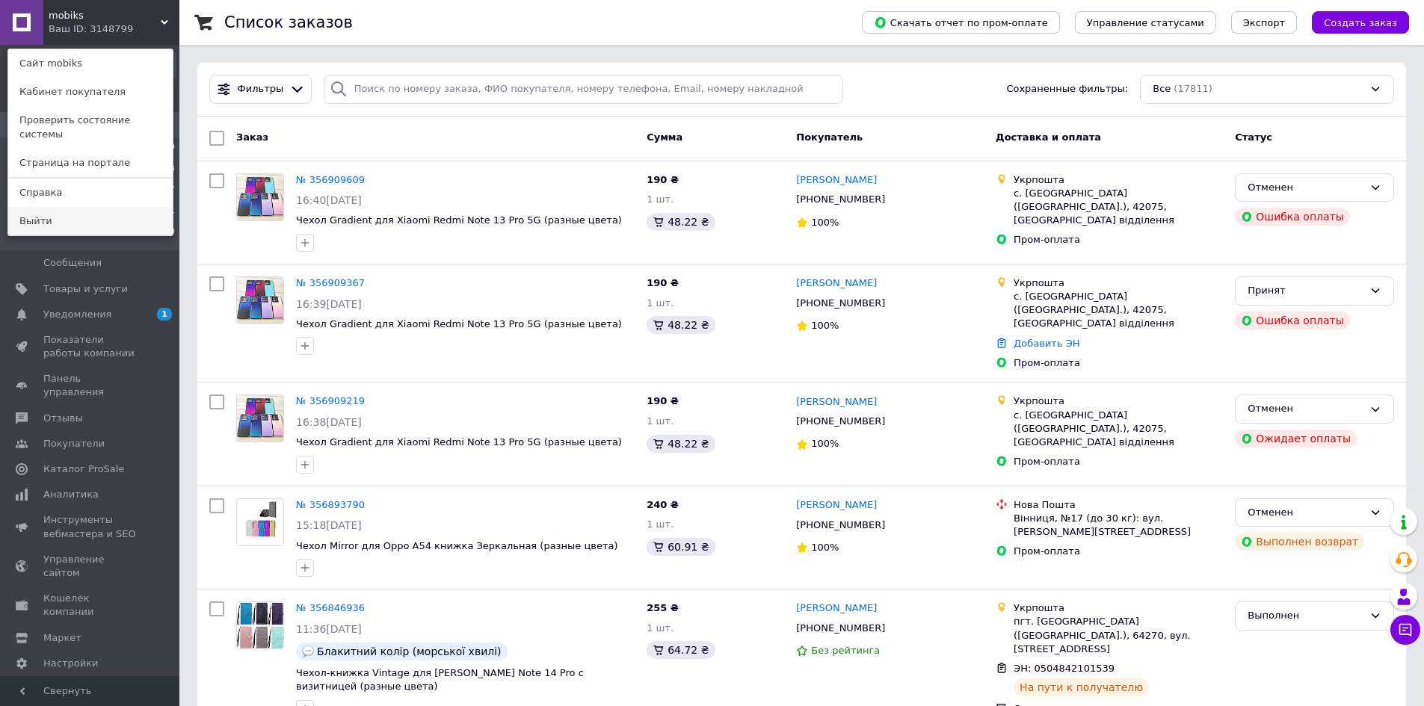
click at [43, 207] on link "Выйти" at bounding box center [90, 221] width 164 height 28
click at [43, 206] on li "Отмененные 4421" at bounding box center [92, 211] width 184 height 21
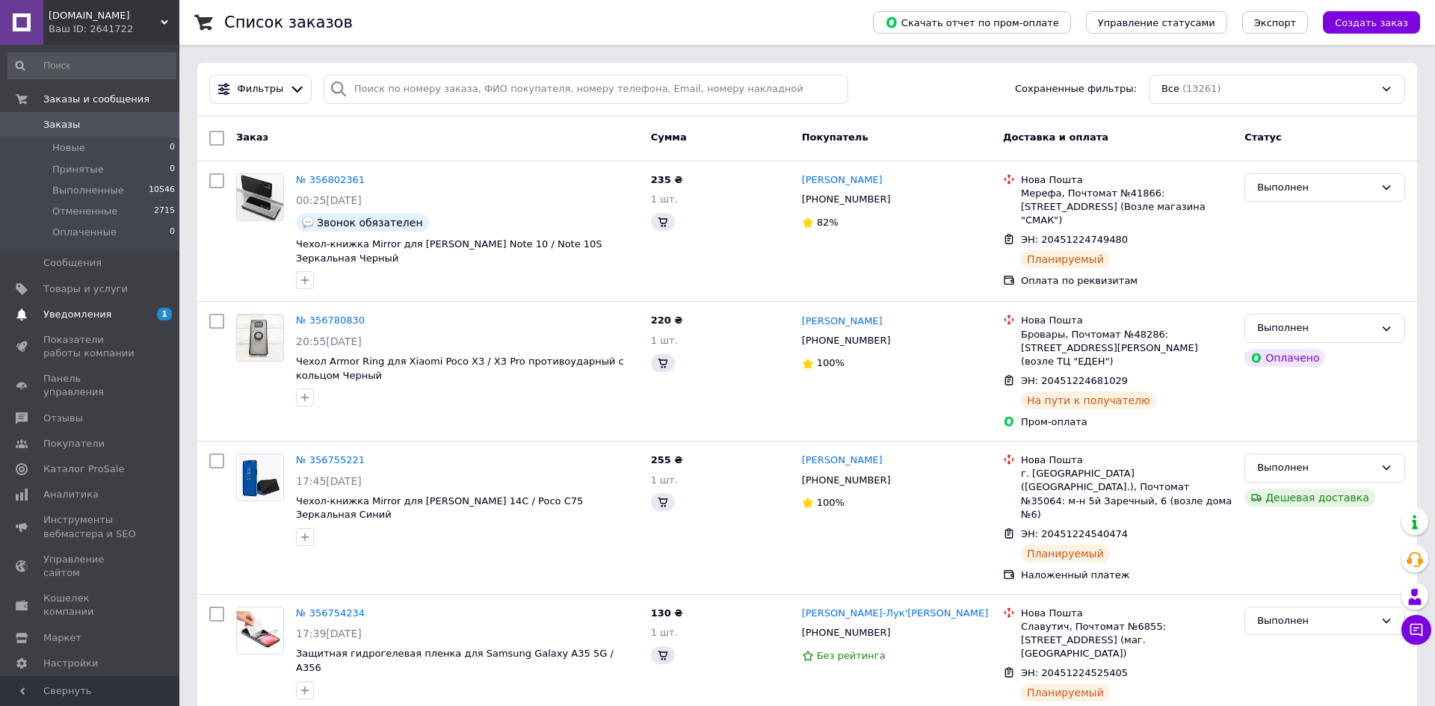
click at [61, 317] on span "Уведомления" at bounding box center [77, 314] width 68 height 13
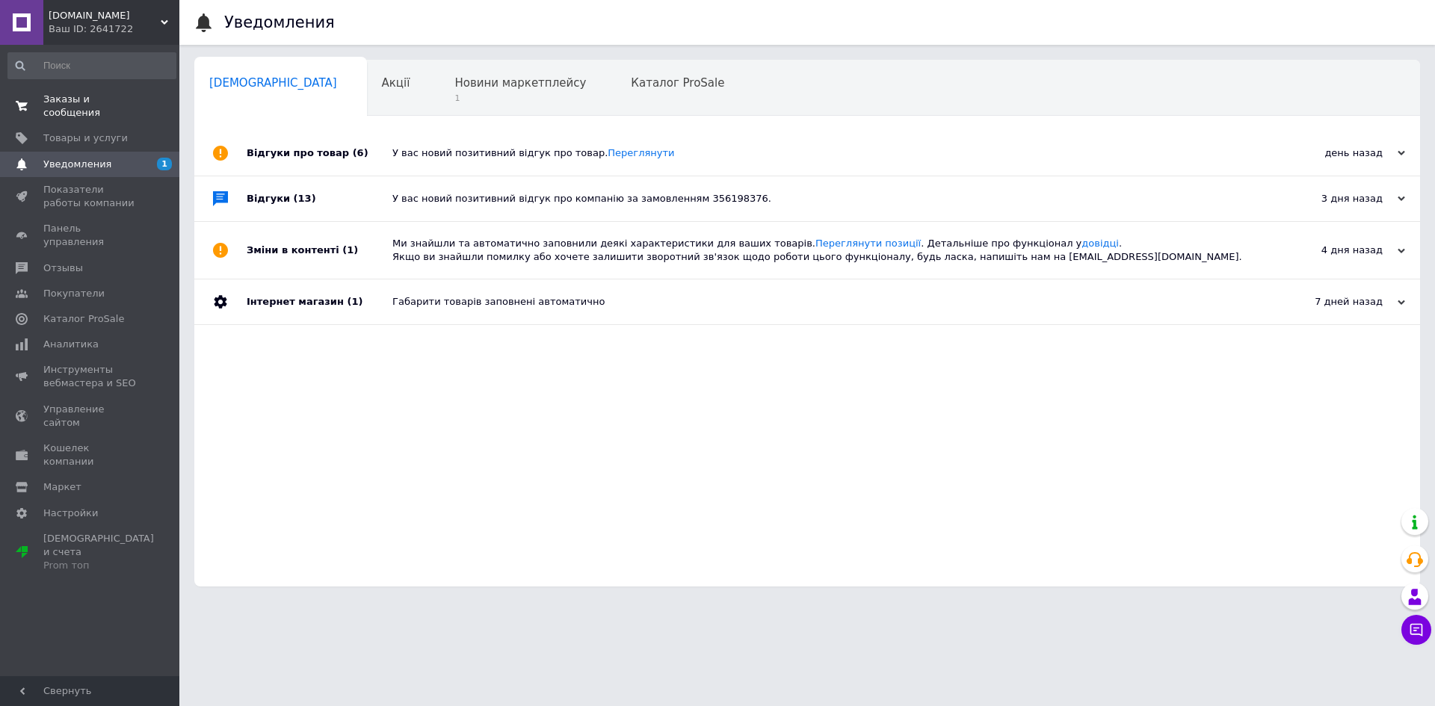
click at [60, 99] on span "Заказы и сообщения" at bounding box center [90, 106] width 95 height 27
